Goal: Task Accomplishment & Management: Manage account settings

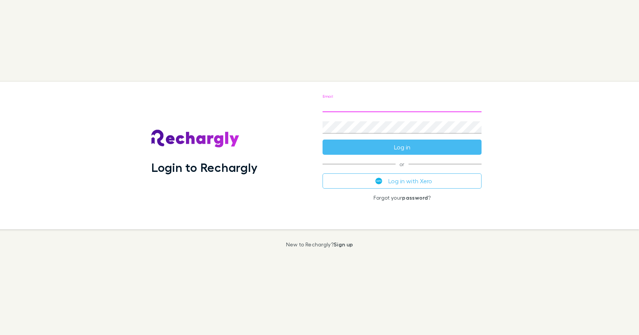
type input "**********"
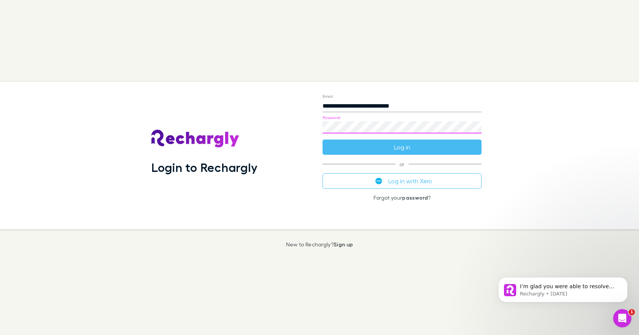
click at [323, 140] on button "Log in" at bounding box center [402, 147] width 159 height 15
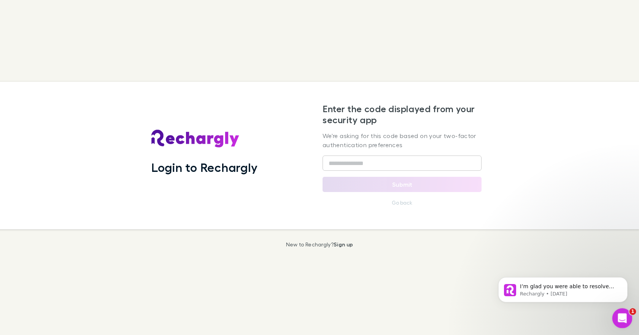
click at [622, 315] on icon "Open Intercom Messenger" at bounding box center [621, 317] width 13 height 13
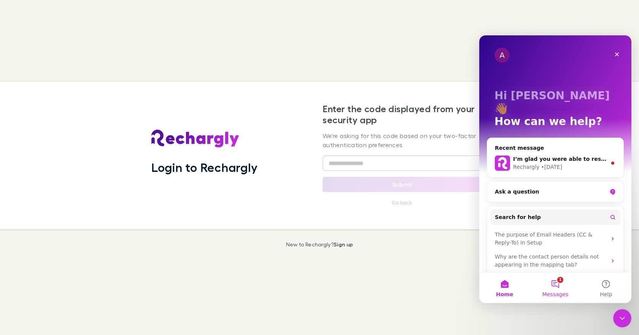
click at [555, 284] on button "1 Messages" at bounding box center [555, 288] width 51 height 30
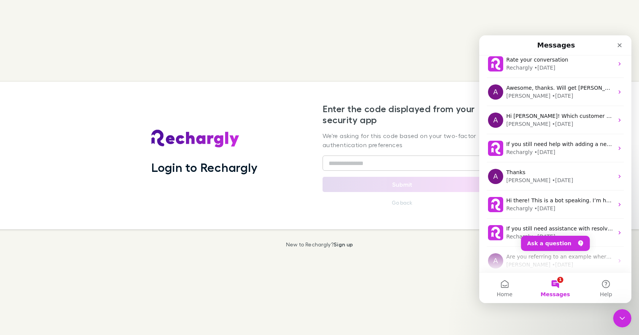
scroll to position [67, 0]
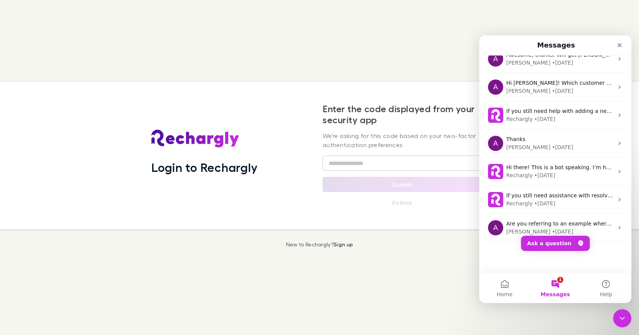
click at [558, 281] on button "1 Messages" at bounding box center [555, 288] width 51 height 30
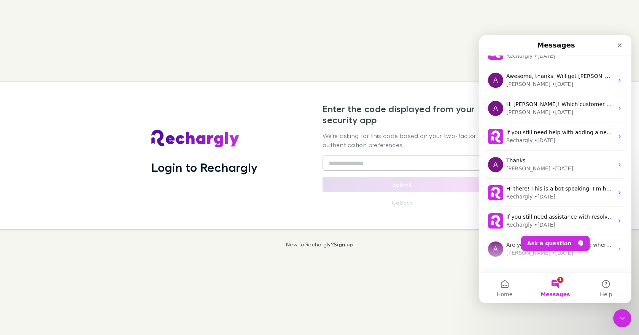
scroll to position [0, 0]
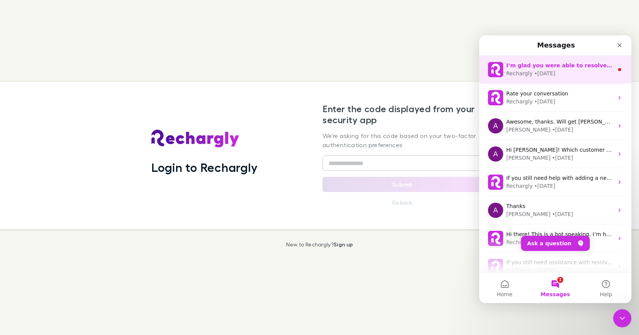
click at [547, 70] on div "• [DATE]" at bounding box center [544, 74] width 21 height 8
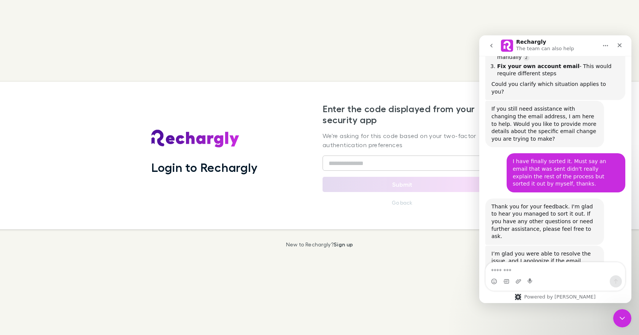
scroll to position [202, 0]
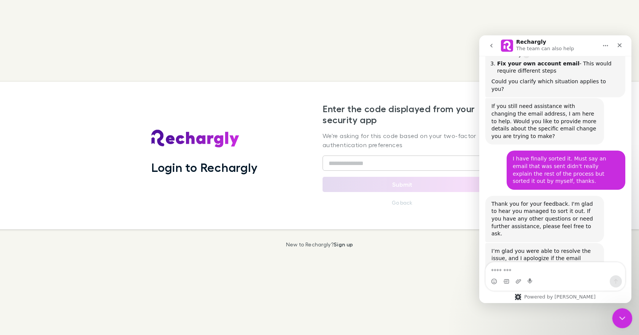
click at [624, 322] on div "Close Intercom Messenger" at bounding box center [621, 317] width 18 height 18
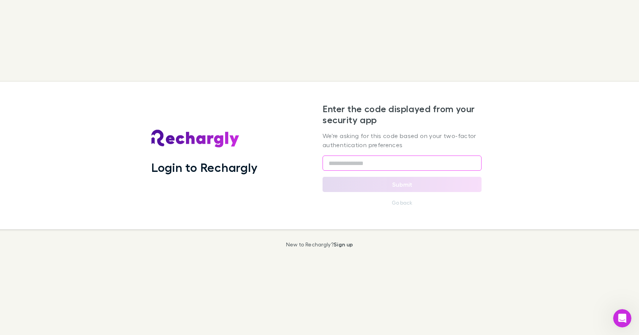
click at [336, 165] on input "text" at bounding box center [402, 163] width 159 height 15
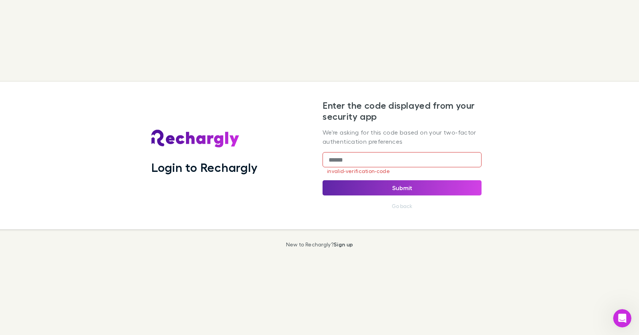
drag, startPoint x: 347, startPoint y: 161, endPoint x: 329, endPoint y: 159, distance: 17.9
click at [329, 159] on input "******" at bounding box center [402, 159] width 159 height 15
type input "******"
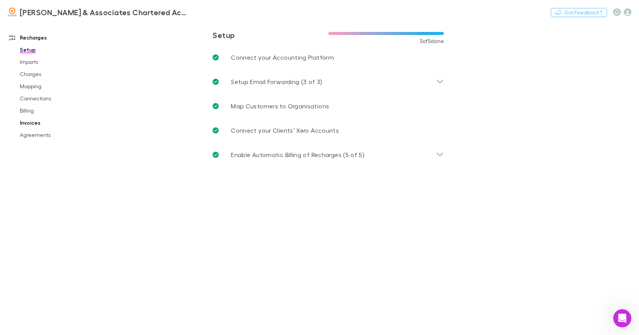
click at [35, 123] on link "Invoices" at bounding box center [56, 123] width 89 height 12
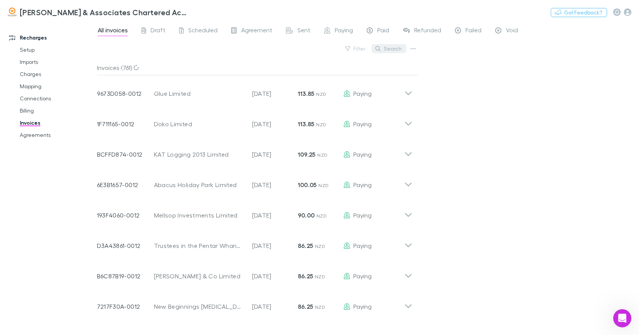
click at [389, 46] on button "Search" at bounding box center [389, 48] width 35 height 9
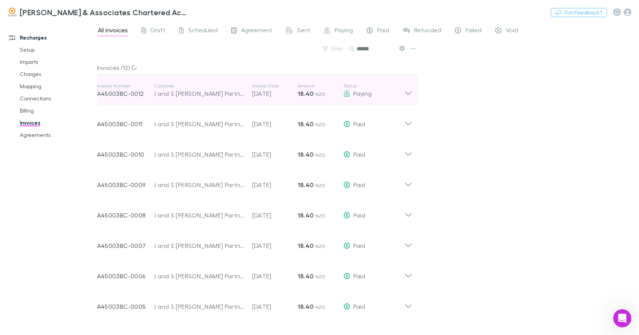
type input "******"
click at [408, 91] on icon at bounding box center [408, 90] width 8 height 15
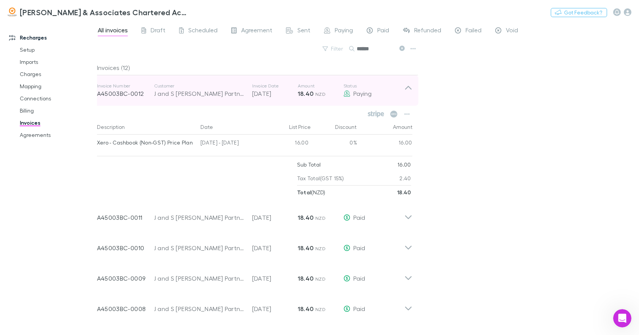
click at [408, 87] on icon at bounding box center [408, 88] width 6 height 4
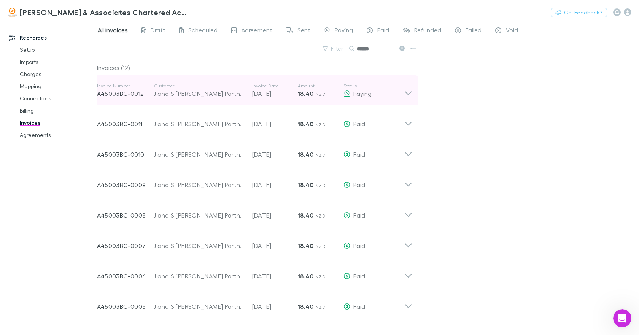
click at [409, 91] on icon at bounding box center [408, 90] width 8 height 15
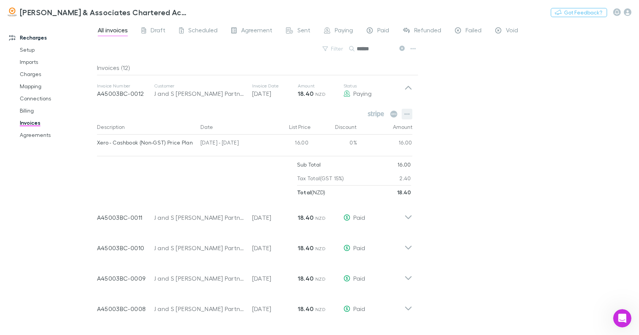
click at [405, 113] on icon "button" at bounding box center [406, 114] width 5 height 6
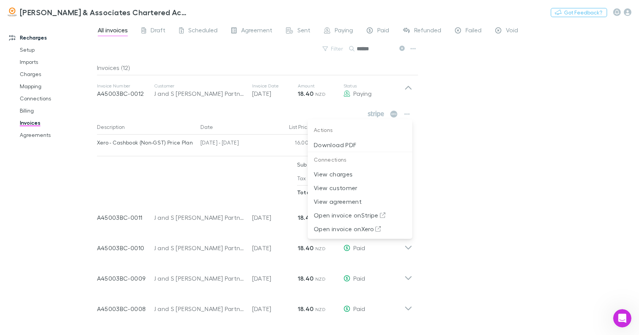
click at [408, 114] on div at bounding box center [319, 167] width 639 height 335
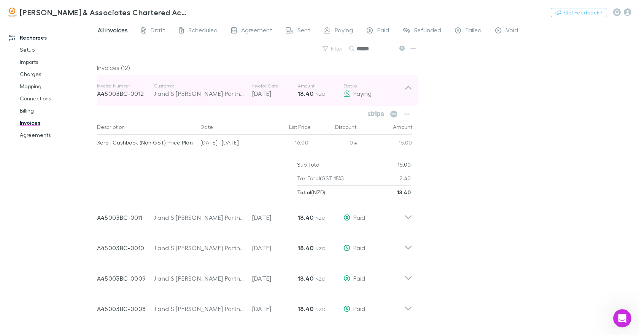
click at [410, 89] on icon at bounding box center [408, 90] width 8 height 15
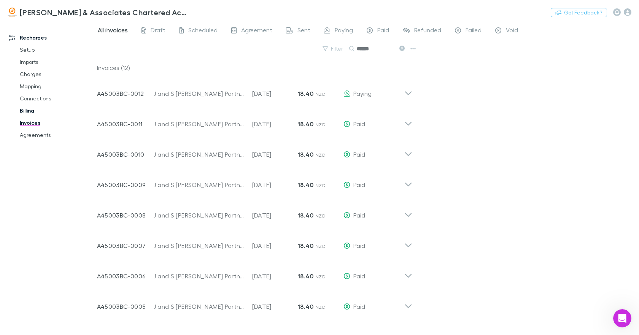
click at [27, 110] on link "Billing" at bounding box center [56, 111] width 89 height 12
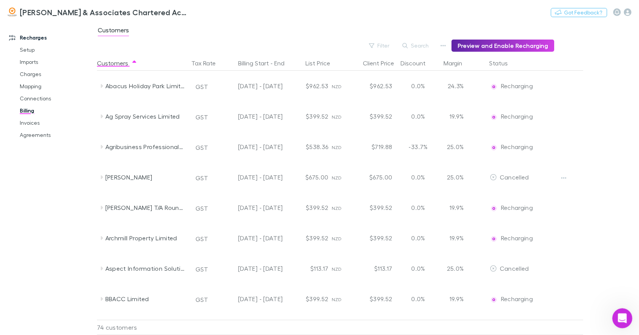
click at [620, 315] on icon "Open Intercom Messenger" at bounding box center [621, 317] width 13 height 13
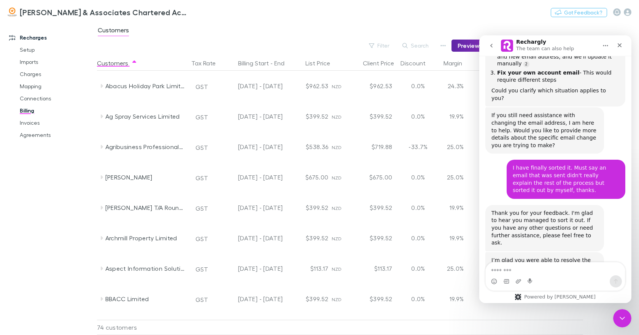
scroll to position [202, 0]
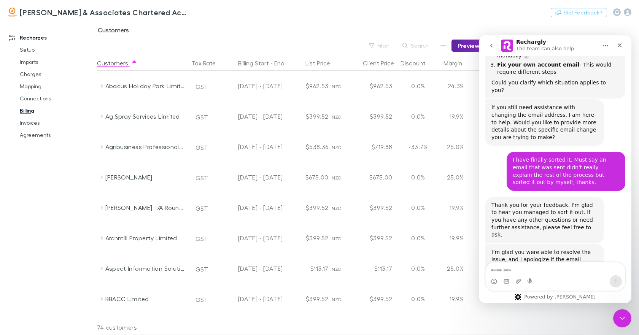
click at [492, 44] on icon "go back" at bounding box center [491, 46] width 2 height 4
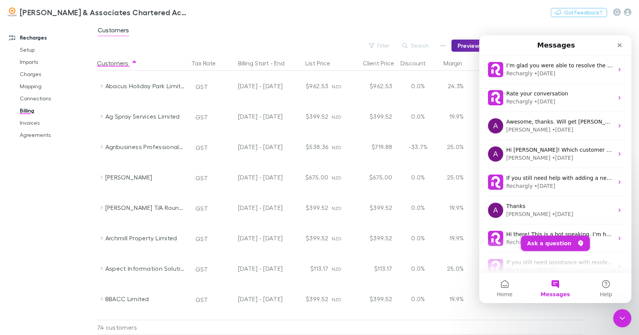
click at [553, 247] on button "Ask a question" at bounding box center [555, 243] width 69 height 15
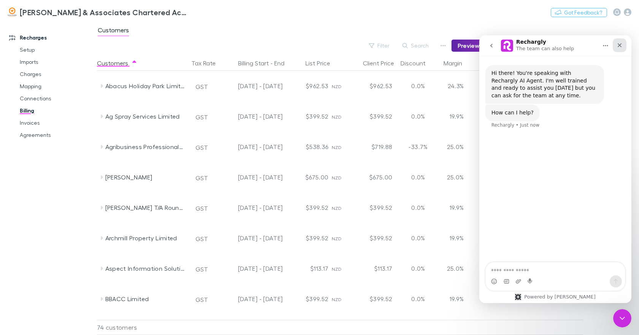
drag, startPoint x: 620, startPoint y: 43, endPoint x: 1099, endPoint y: 79, distance: 480.6
click at [620, 43] on icon "Close" at bounding box center [620, 45] width 6 height 6
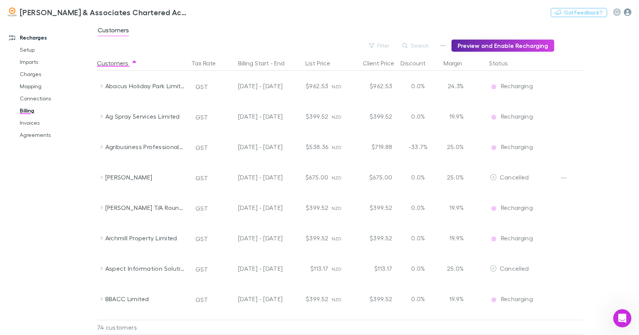
click at [624, 11] on icon "button" at bounding box center [628, 12] width 8 height 8
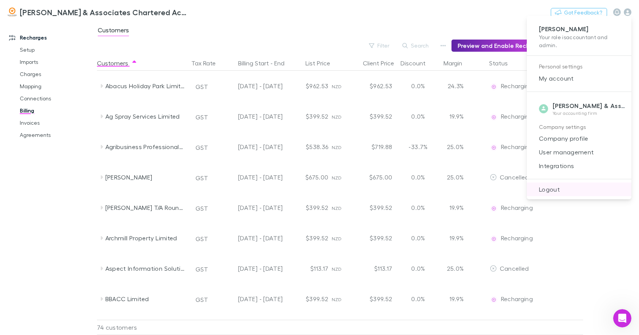
click at [553, 188] on span "Logout" at bounding box center [579, 189] width 92 height 9
